Goal: Task Accomplishment & Management: Use online tool/utility

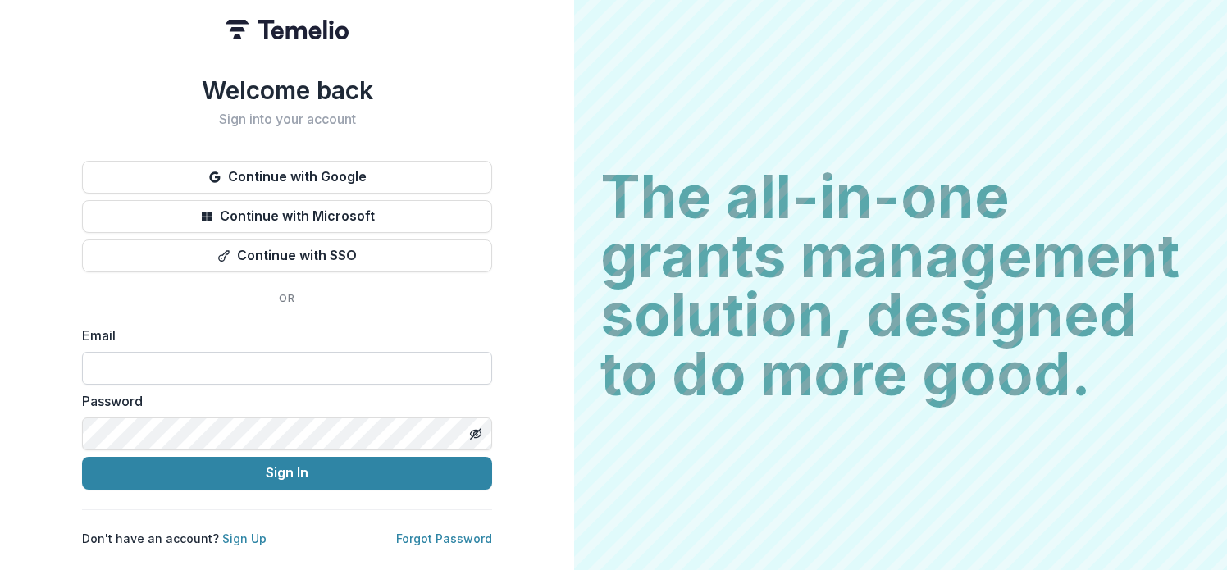
click at [238, 377] on input at bounding box center [287, 368] width 410 height 33
type input "**********"
click at [82, 457] on button "Sign In" at bounding box center [287, 473] width 410 height 33
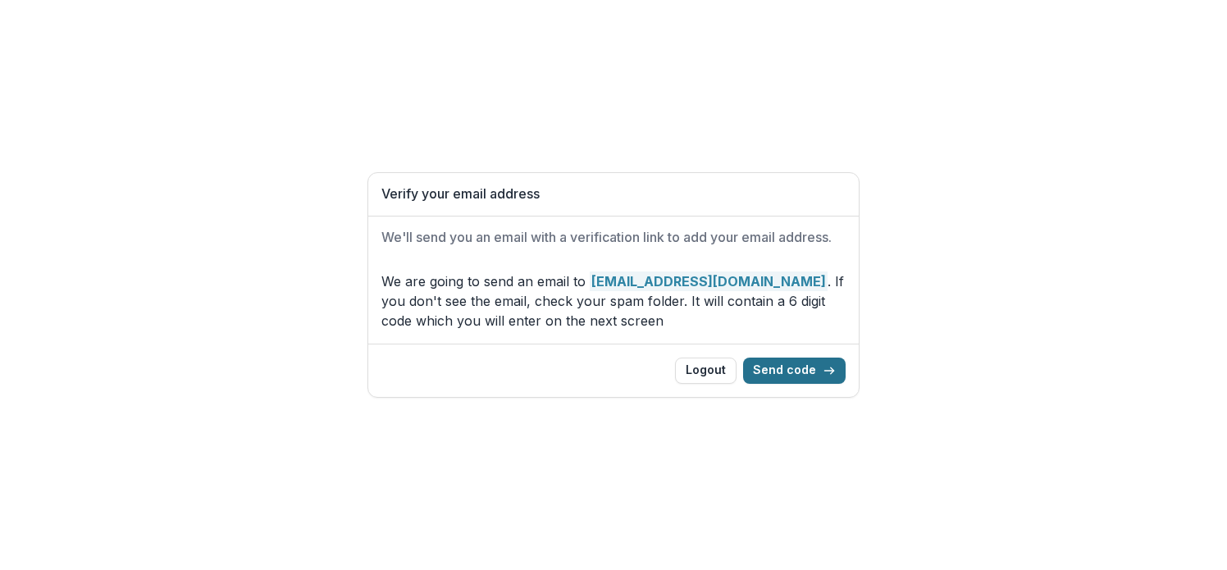
click at [773, 369] on button "Send code" at bounding box center [794, 371] width 103 height 26
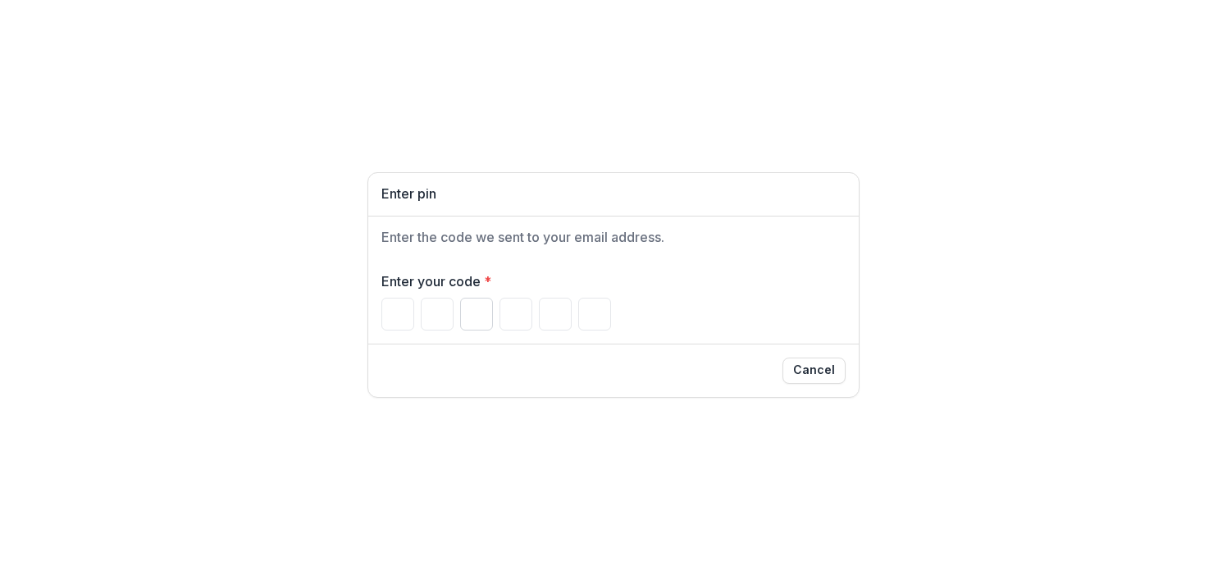
paste input "Please enter your pin code"
type input "*"
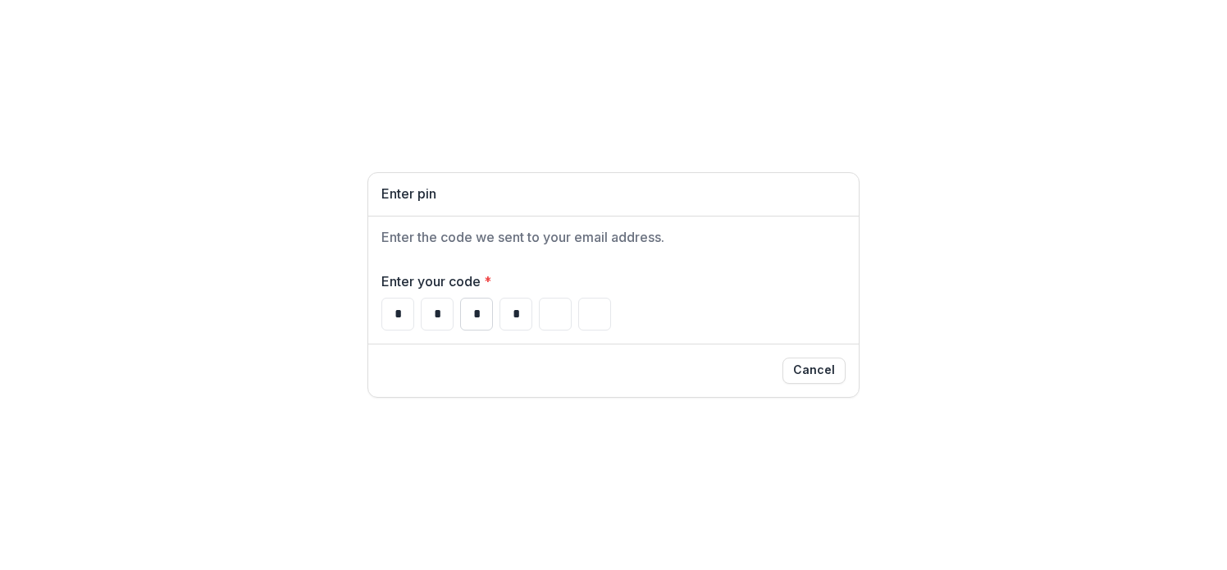
type input "*"
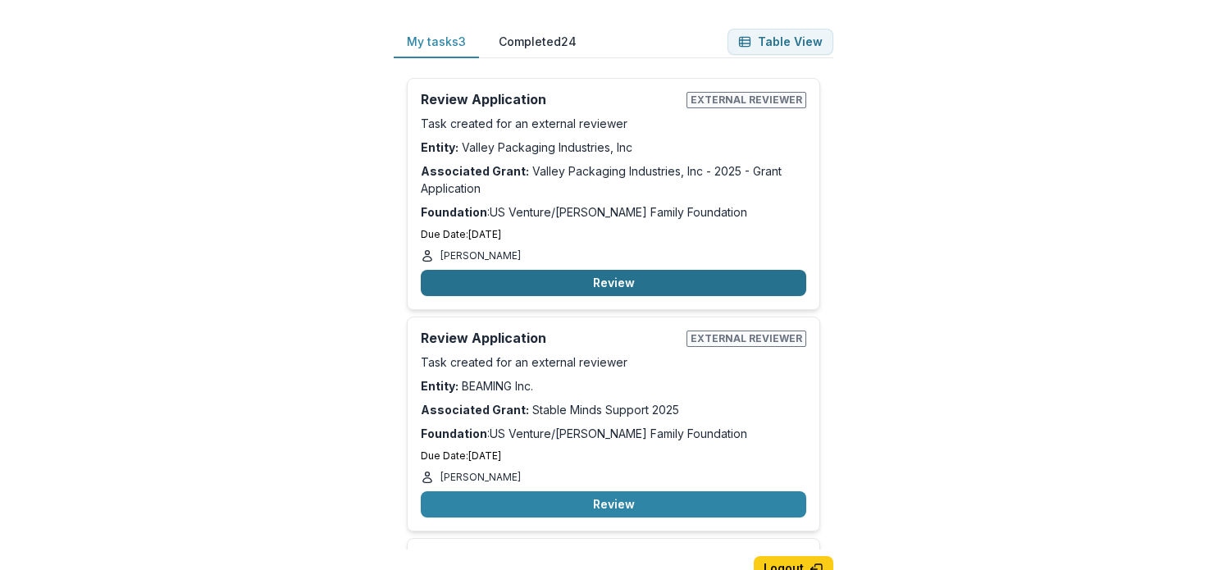
click at [595, 278] on button "Review" at bounding box center [613, 283] width 385 height 26
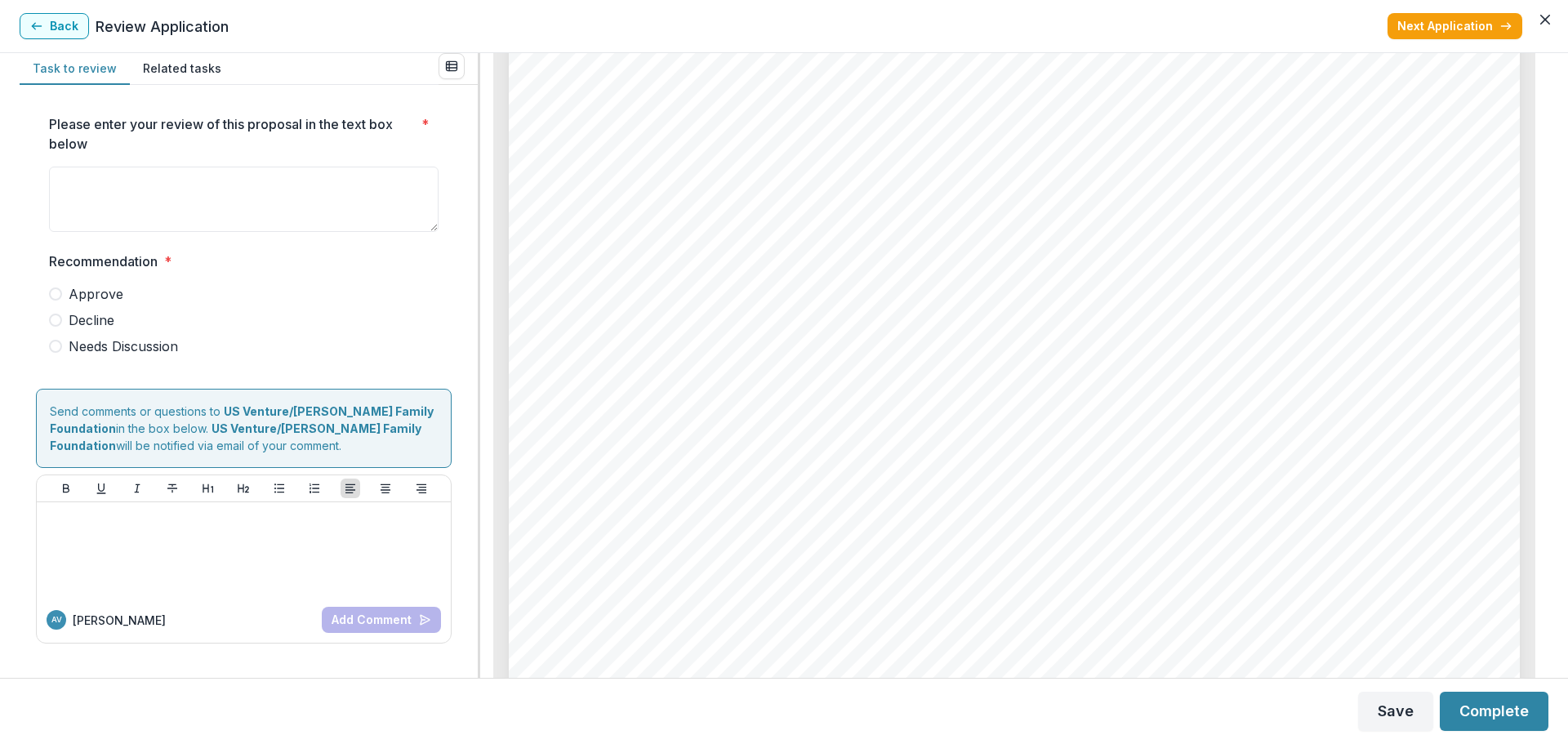
scroll to position [9582, 0]
click at [1221, 20] on button "Close" at bounding box center [1545, 20] width 26 height 26
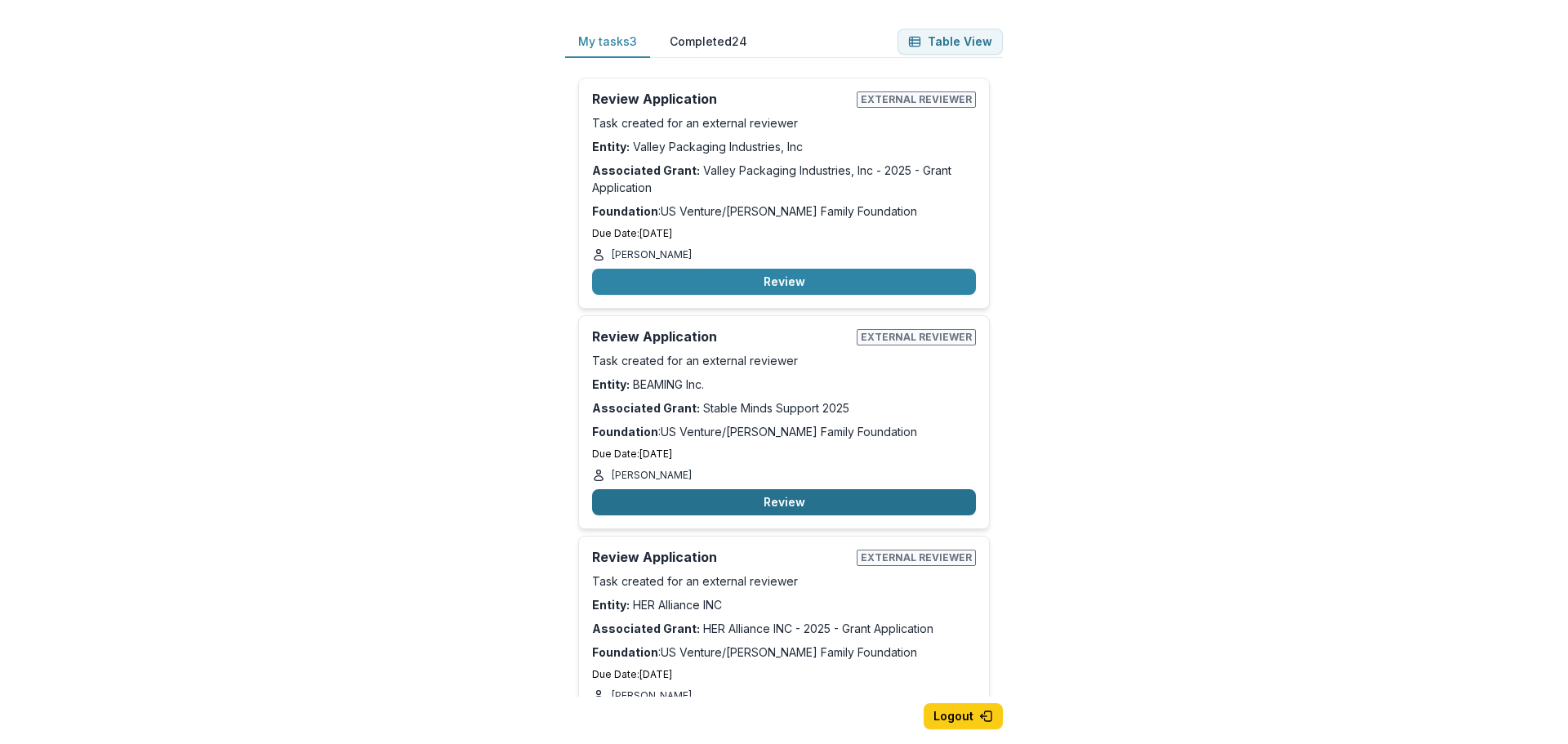
click at [765, 497] on button "Review" at bounding box center [784, 502] width 384 height 26
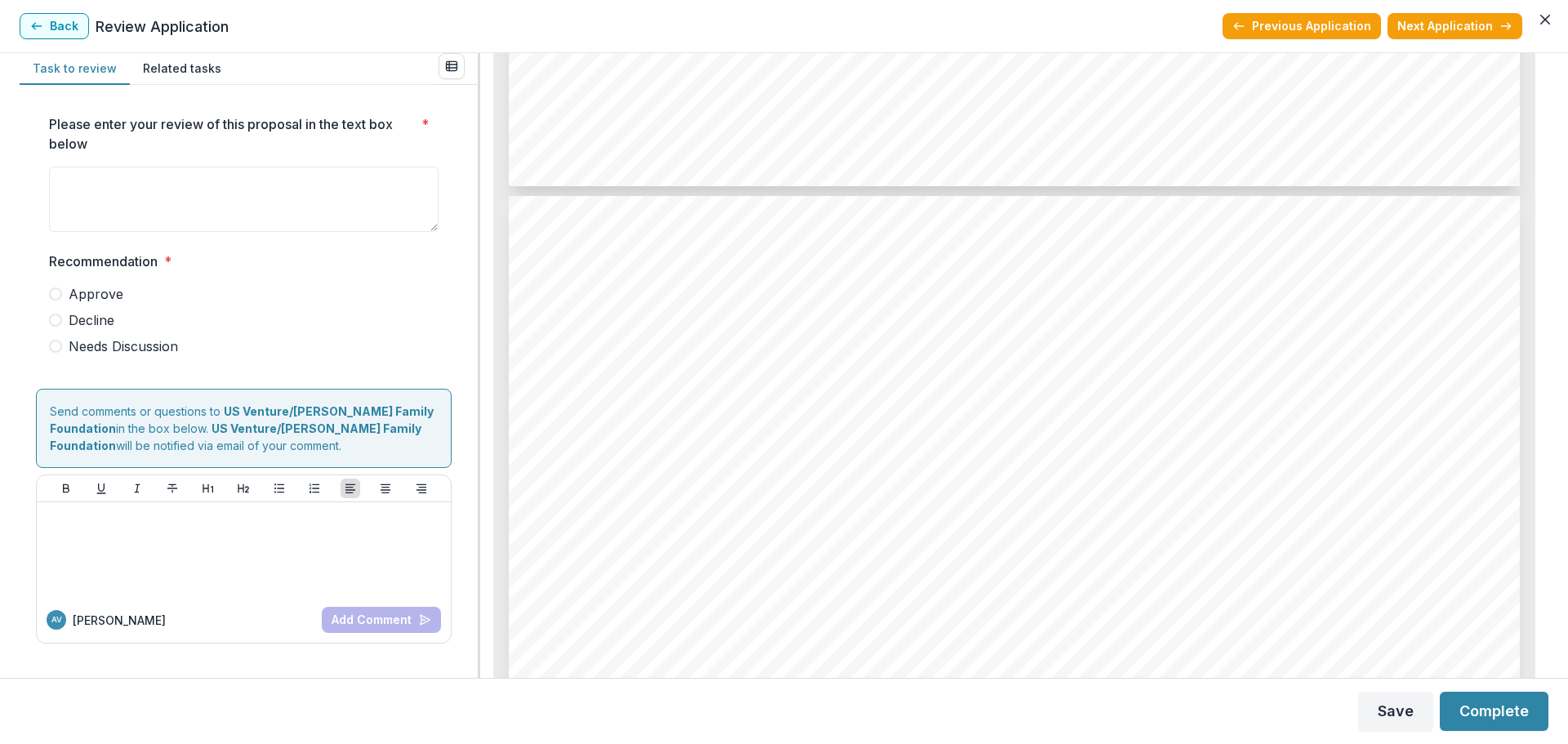
scroll to position [7187, 0]
drag, startPoint x: 834, startPoint y: 393, endPoint x: 563, endPoint y: 350, distance: 274.4
click at [654, 369] on span "[URL][DOMAIN_NAME]" at bounding box center [677, 359] width 215 height 21
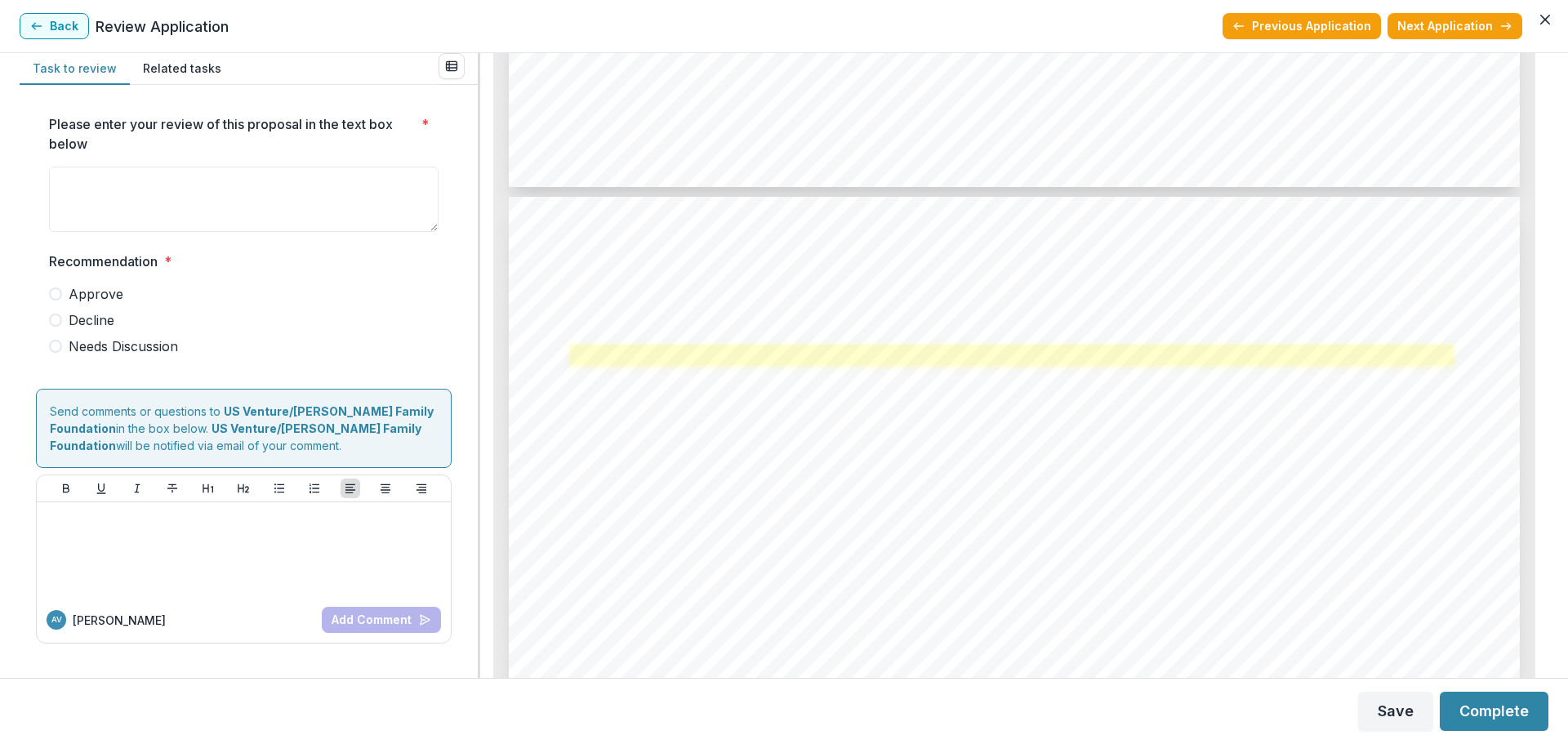
click at [656, 360] on link at bounding box center [1011, 355] width 884 height 21
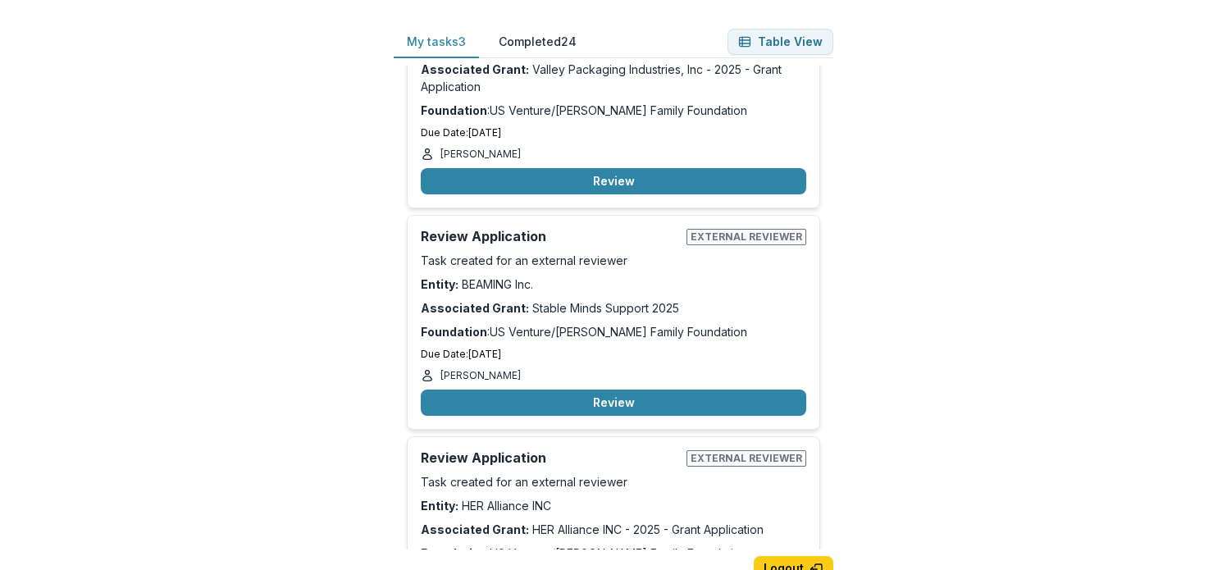
scroll to position [216, 0]
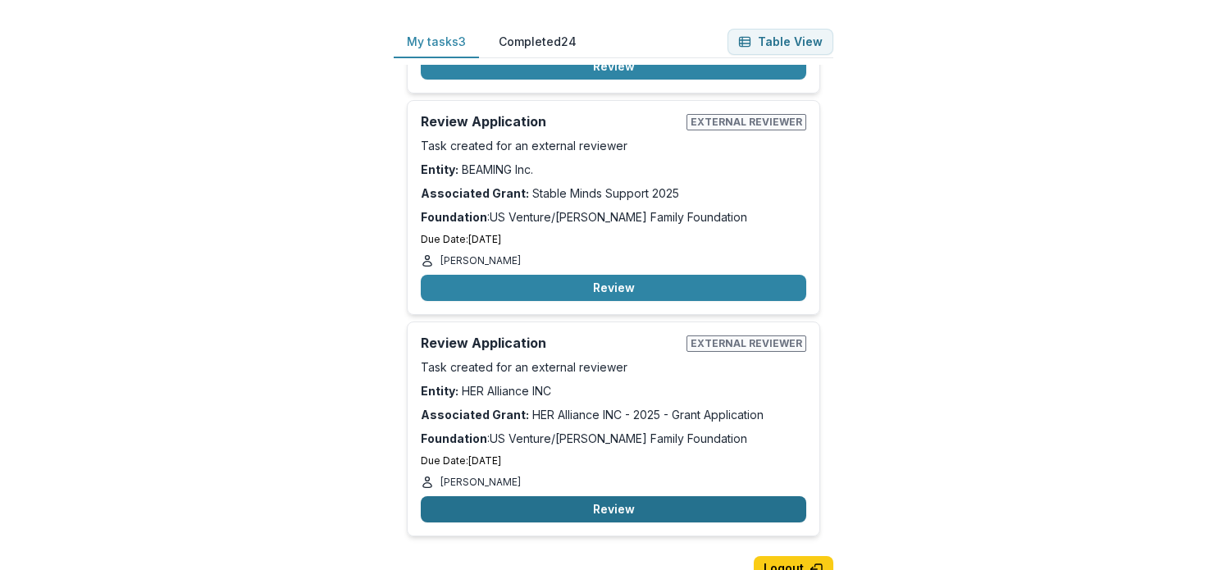
click at [589, 503] on button "Review" at bounding box center [613, 509] width 385 height 26
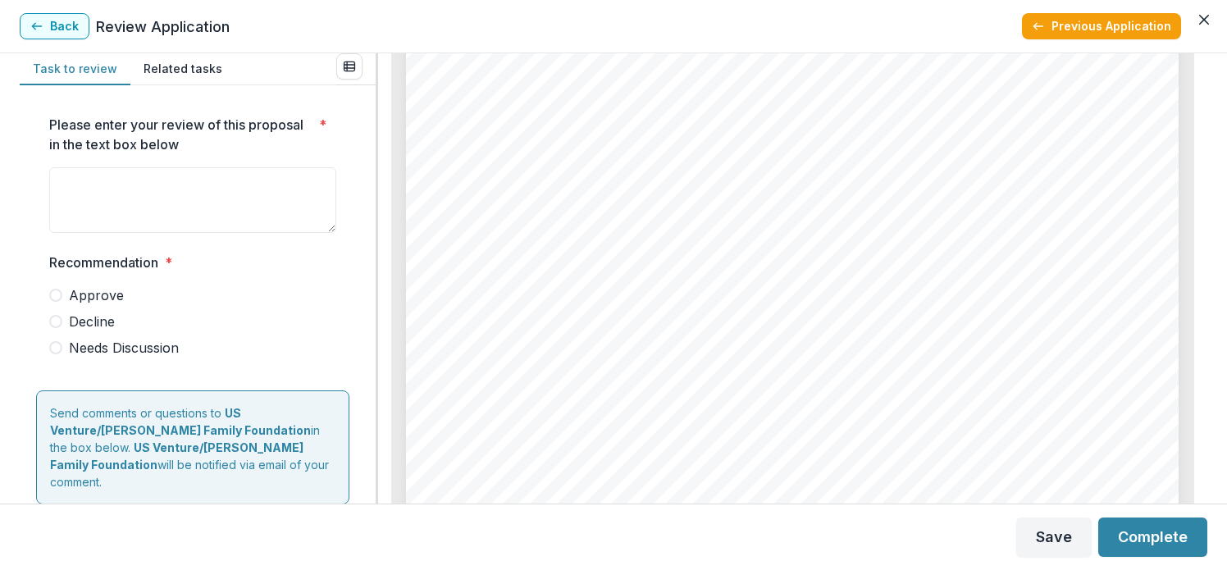
scroll to position [7708, 0]
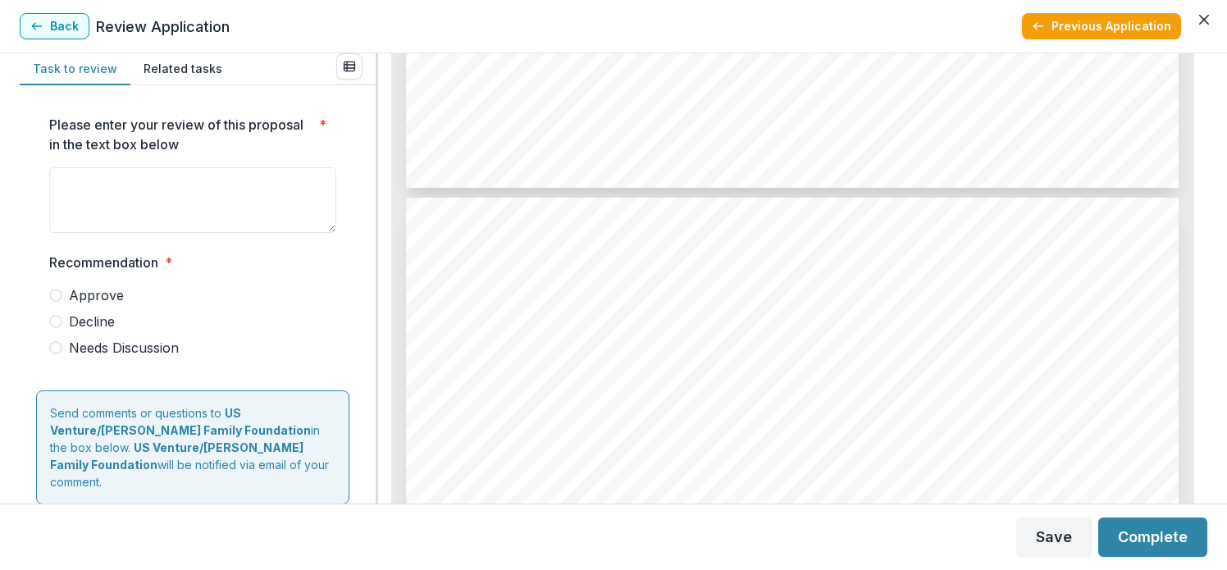
click at [558, 446] on span "See attached files" at bounding box center [515, 446] width 124 height 16
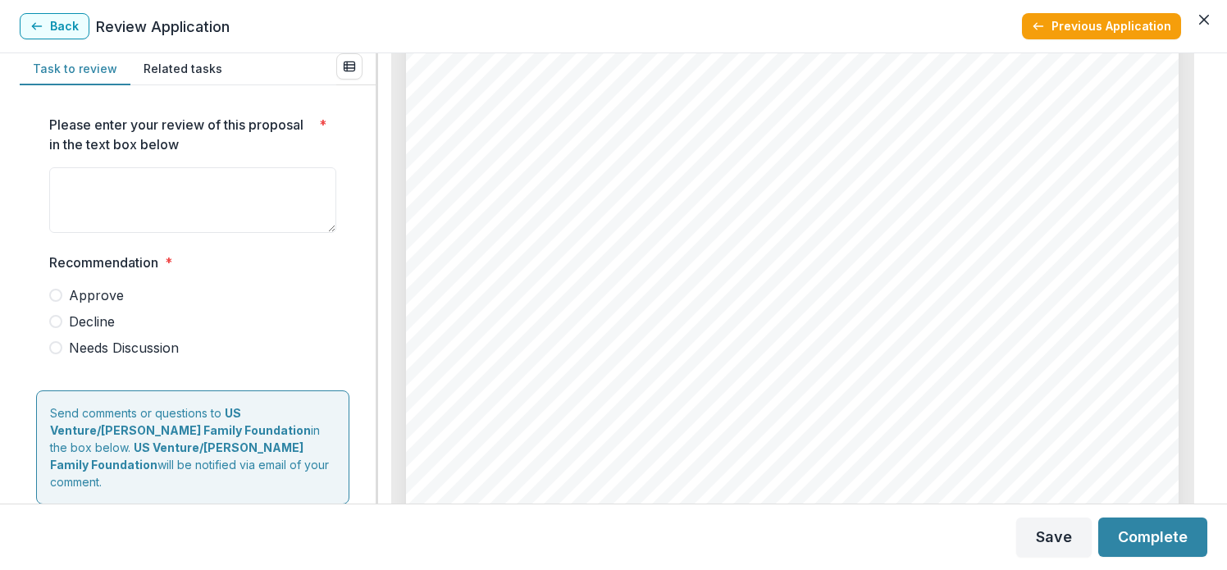
scroll to position [7380, 0]
click at [625, 371] on span "Upload required documents" at bounding box center [573, 376] width 241 height 18
click at [626, 315] on span "Storytelling attachments (include videos, picture, or files)" at bounding box center [701, 314] width 496 height 18
click at [652, 308] on span "Storytelling attachments (include videos, picture, or files)" at bounding box center [701, 314] width 496 height 18
